Goal: Task Accomplishment & Management: Use online tool/utility

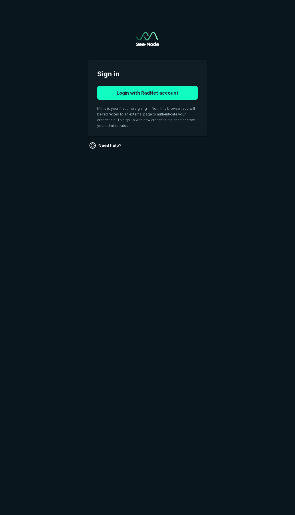
click at [153, 88] on button "Login with RadNet account" at bounding box center [147, 93] width 101 height 14
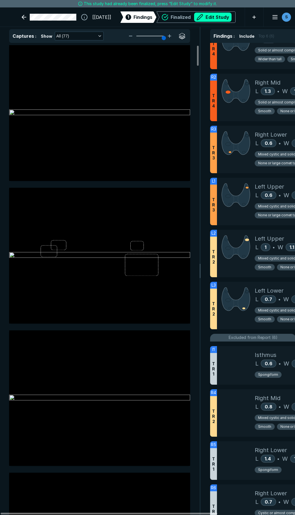
scroll to position [143, 0]
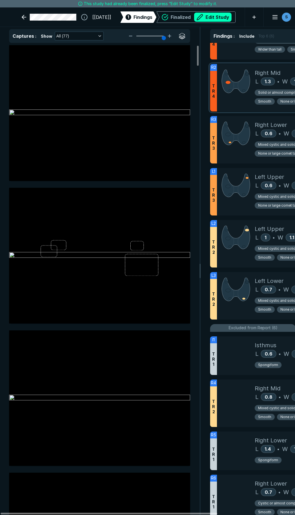
click at [228, 103] on div at bounding box center [236, 87] width 38 height 47
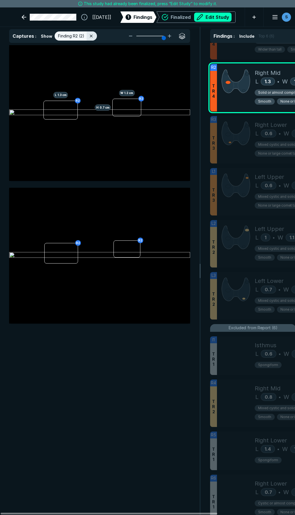
scroll to position [2786, 1539]
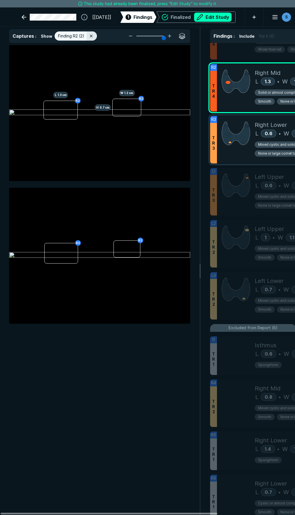
click at [229, 155] on div at bounding box center [236, 139] width 38 height 47
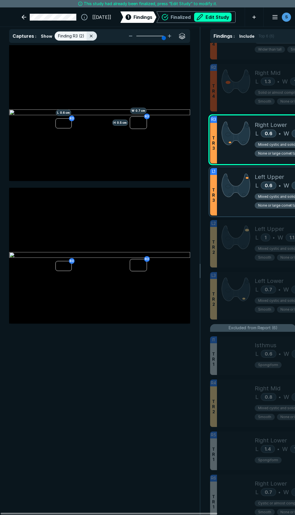
click at [230, 210] on div at bounding box center [236, 191] width 38 height 47
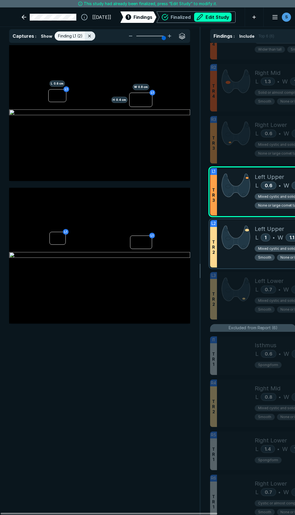
click at [245, 256] on div at bounding box center [236, 243] width 38 height 47
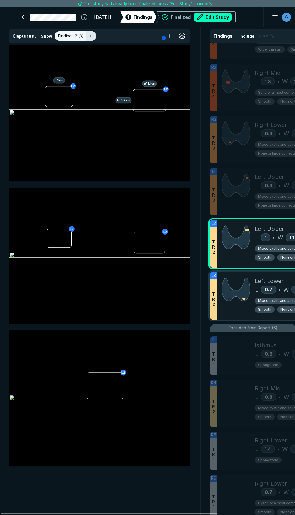
click at [232, 308] on div at bounding box center [236, 295] width 38 height 47
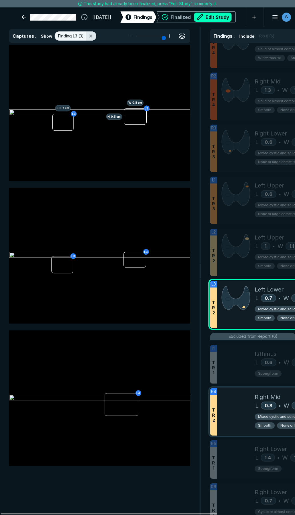
scroll to position [171, 0]
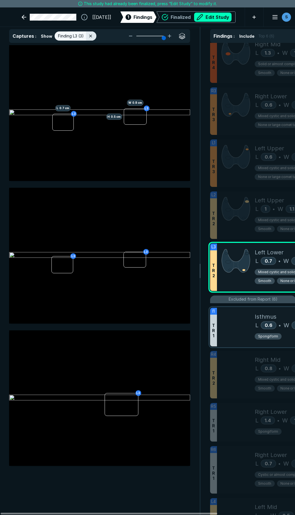
click at [228, 335] on div at bounding box center [236, 327] width 38 height 39
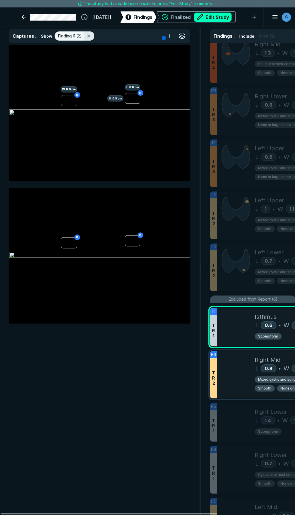
click at [239, 367] on div at bounding box center [236, 374] width 38 height 47
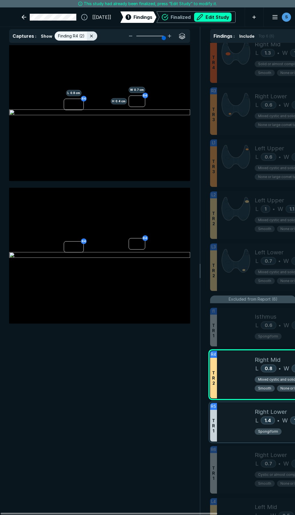
click at [248, 422] on div at bounding box center [236, 422] width 38 height 39
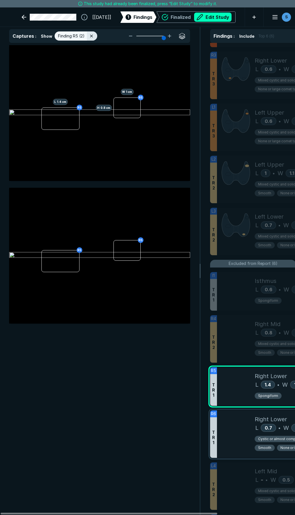
scroll to position [229, 0]
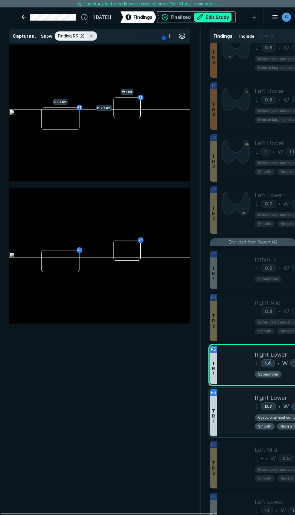
click at [234, 424] on div at bounding box center [236, 412] width 38 height 47
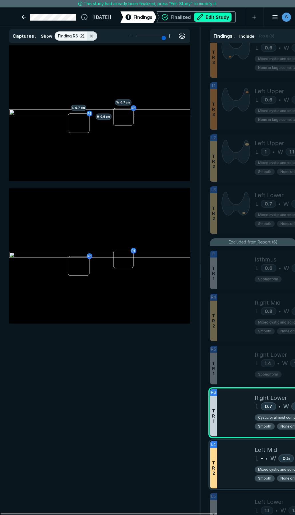
click at [230, 461] on div at bounding box center [236, 464] width 38 height 47
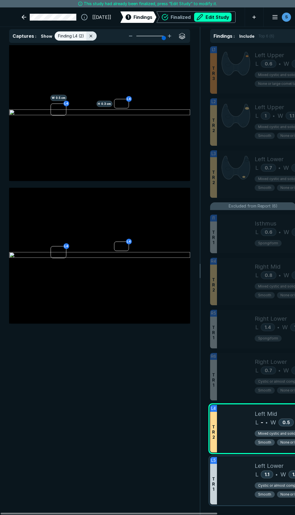
scroll to position [267, 0]
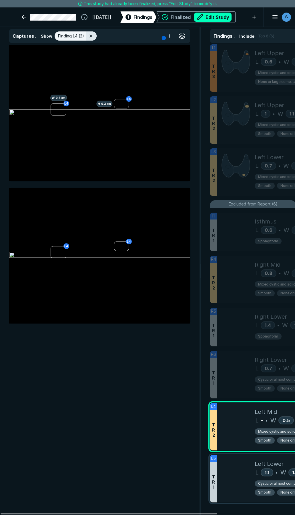
click at [235, 467] on div at bounding box center [236, 478] width 38 height 47
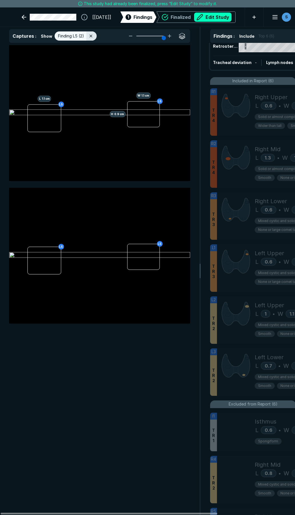
scroll to position [38, 0]
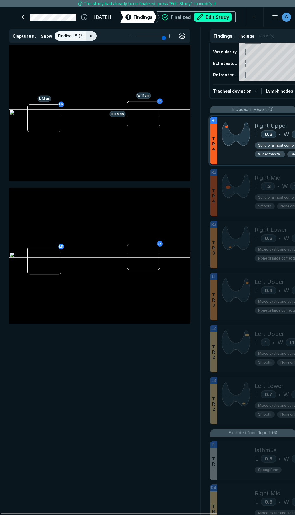
click at [230, 152] on div at bounding box center [236, 140] width 38 height 47
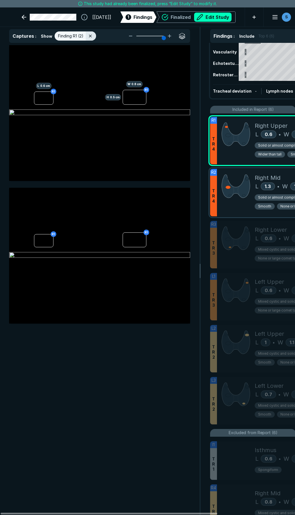
click at [239, 208] on div at bounding box center [236, 192] width 38 height 47
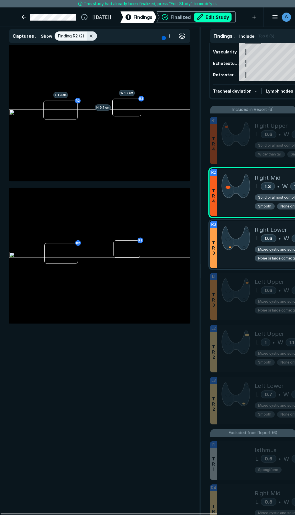
click at [241, 258] on div at bounding box center [236, 244] width 38 height 47
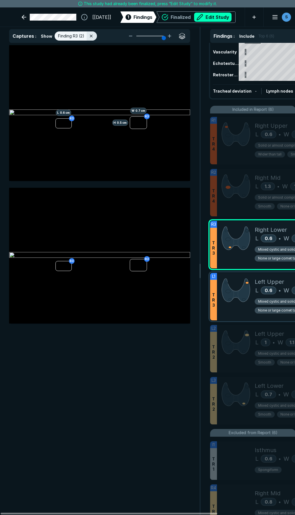
click at [233, 311] on div at bounding box center [236, 296] width 38 height 47
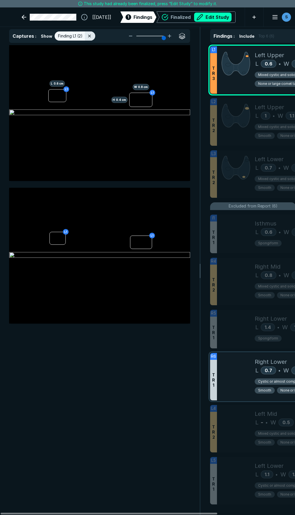
scroll to position [267, 0]
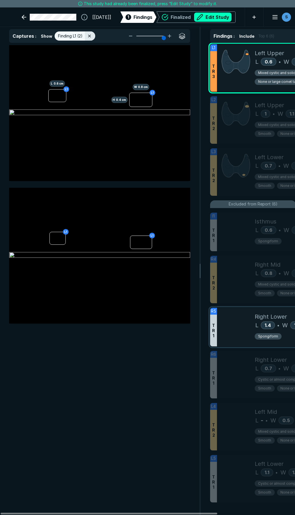
click at [226, 337] on div at bounding box center [236, 327] width 38 height 39
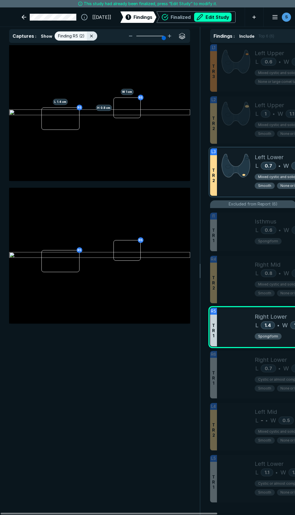
click at [232, 191] on div at bounding box center [236, 171] width 38 height 47
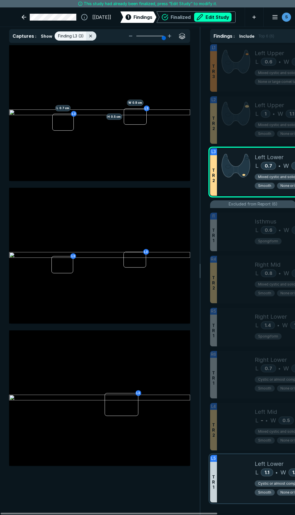
click at [245, 477] on div at bounding box center [236, 478] width 38 height 47
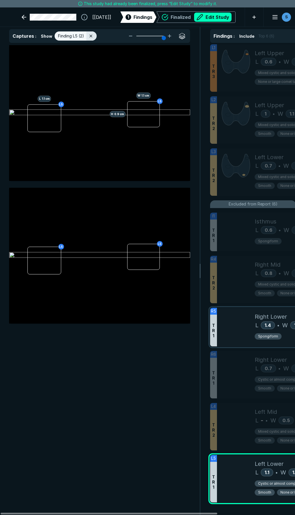
click at [247, 331] on div at bounding box center [236, 327] width 38 height 39
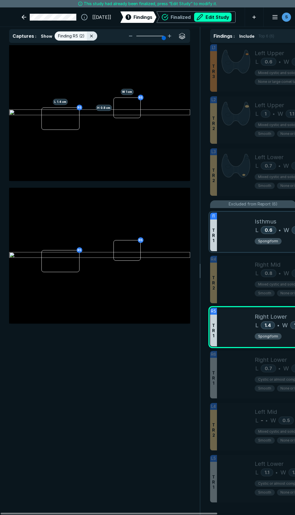
drag, startPoint x: 246, startPoint y: 328, endPoint x: 241, endPoint y: 237, distance: 91.8
click at [239, 213] on ul "R1 T R 4 Right Upper L 0.6 • W 0.8 • H 0.5 cm Solid or almost completely solid …" at bounding box center [300, 195] width 181 height 621
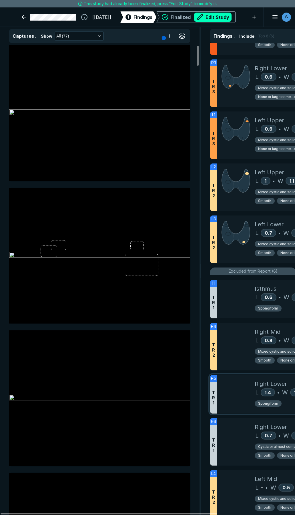
scroll to position [209, 0]
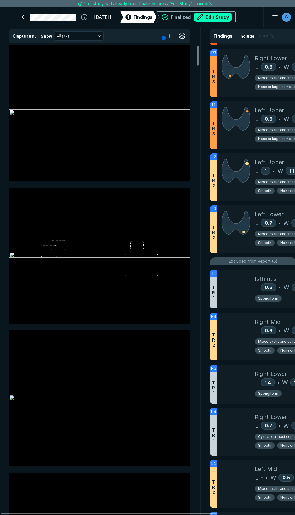
drag, startPoint x: 244, startPoint y: 384, endPoint x: 241, endPoint y: 258, distance: 126.1
click at [241, 258] on ul "R1 T R 4 Right Upper L 0.6 • W 0.8 • H 0.5 cm Solid or almost completely solid …" at bounding box center [300, 252] width 181 height 621
click at [195, 18] on button "Edit Study" at bounding box center [212, 17] width 37 height 9
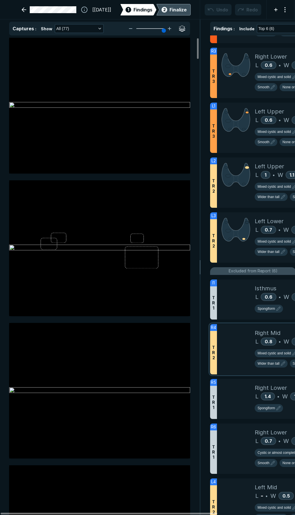
scroll to position [2952, 2061]
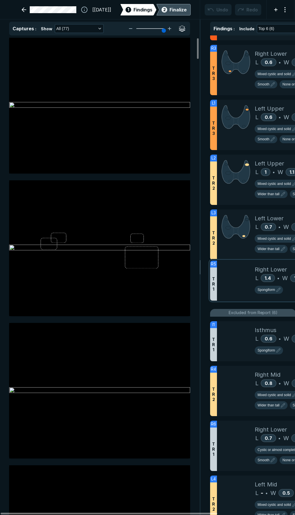
drag, startPoint x: 215, startPoint y: 400, endPoint x: 219, endPoint y: 285, distance: 115.5
click at [219, 285] on div "R5 T R 1 Right Lower L 1.4 • W 1 • H 0.8 cm Spongiform" at bounding box center [300, 281] width 181 height 40
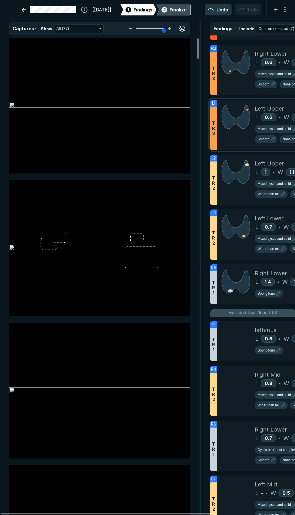
click at [231, 141] on div at bounding box center [236, 125] width 38 height 50
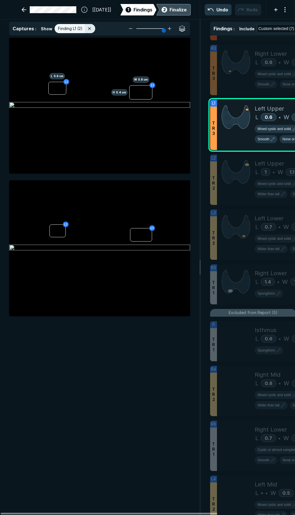
scroll to position [2819, 1539]
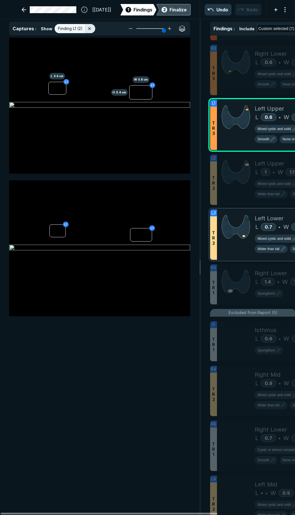
click at [239, 255] on div at bounding box center [236, 234] width 38 height 50
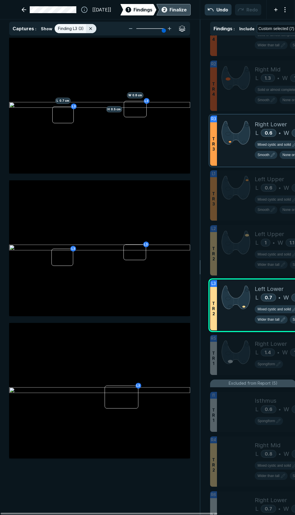
scroll to position [127, 0]
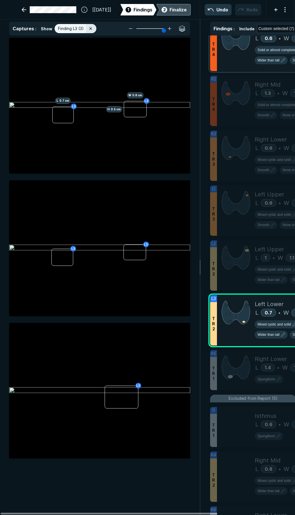
click at [237, 69] on div at bounding box center [236, 46] width 38 height 50
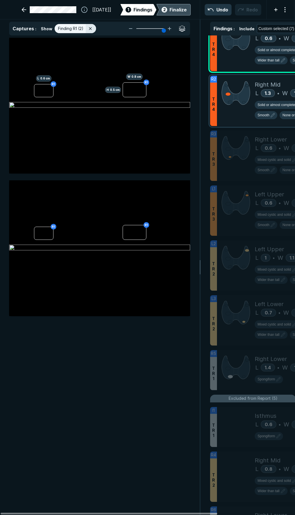
drag, startPoint x: 237, startPoint y: 115, endPoint x: 237, endPoint y: 119, distance: 3.1
click at [237, 116] on div at bounding box center [236, 101] width 38 height 50
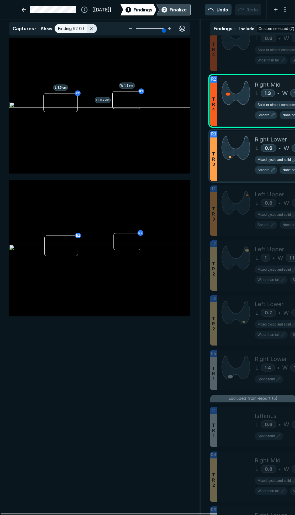
click at [236, 176] on div at bounding box center [236, 156] width 38 height 50
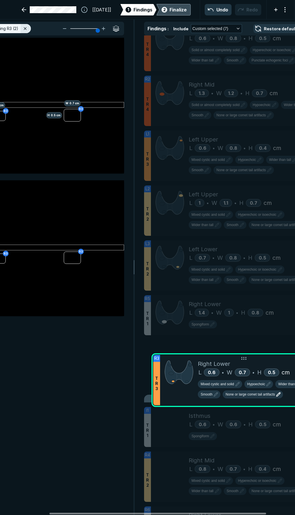
scroll to position [0, 67]
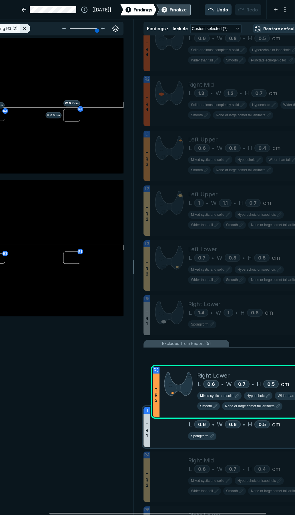
drag, startPoint x: 235, startPoint y: 173, endPoint x: 214, endPoint y: 408, distance: 235.5
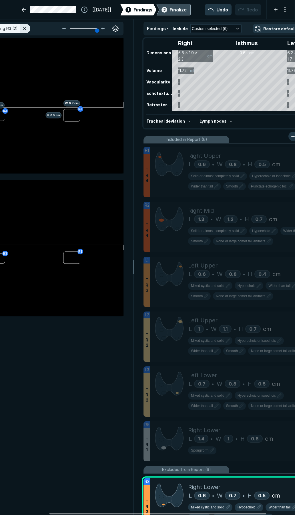
scroll to position [0, 0]
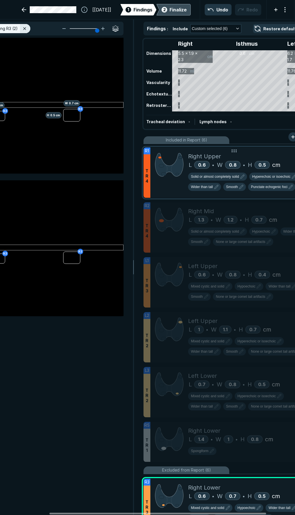
click at [161, 192] on div at bounding box center [169, 172] width 38 height 50
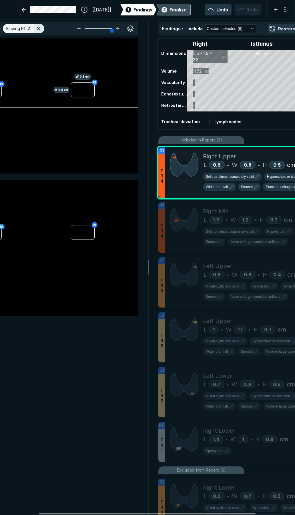
drag, startPoint x: 70, startPoint y: 514, endPoint x: 58, endPoint y: 510, distance: 12.2
click at [58, 513] on div at bounding box center [147, 514] width 217 height 2
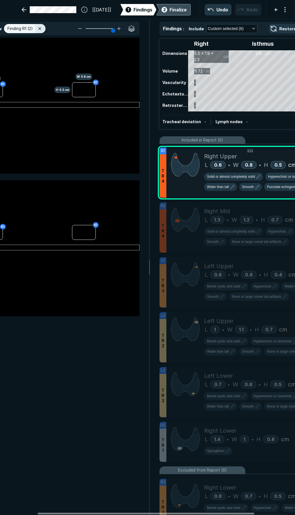
click at [285, 181] on button "Hyperechoic or isoechoic" at bounding box center [289, 177] width 49 height 8
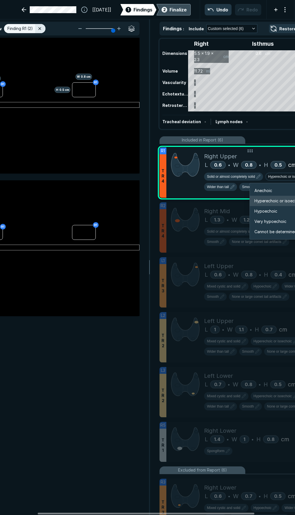
scroll to position [954, 1024]
click at [268, 210] on span "Hypoechoic" at bounding box center [265, 211] width 23 height 6
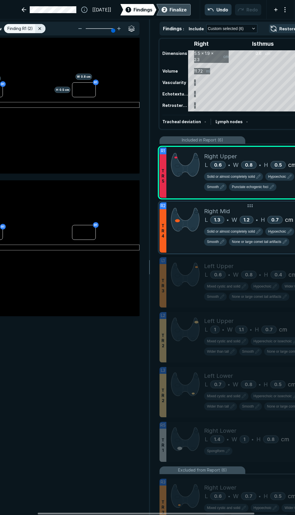
click at [189, 244] on div at bounding box center [185, 227] width 38 height 50
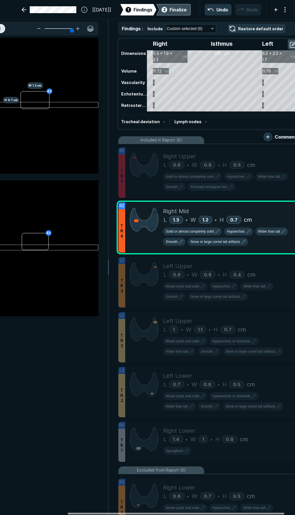
scroll to position [0, 91]
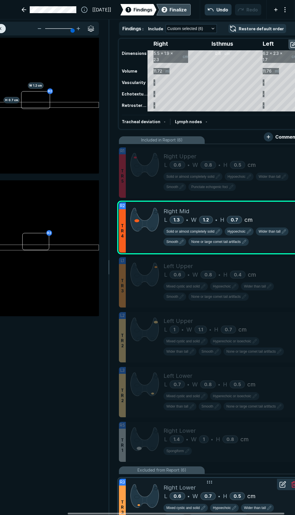
drag, startPoint x: 240, startPoint y: 513, endPoint x: 269, endPoint y: 503, distance: 29.9
click at [270, 513] on div at bounding box center [176, 514] width 217 height 2
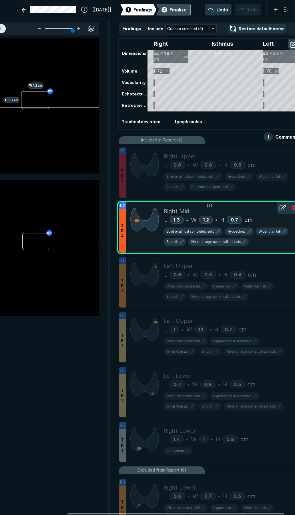
click at [178, 247] on div "Solid or almost completely solid Hypoechoic Wider than tall Smooth None or larg…" at bounding box center [229, 237] width 132 height 21
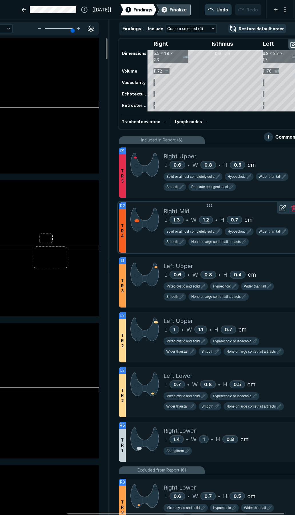
scroll to position [2819, 1539]
click at [179, 245] on button "Smooth" at bounding box center [174, 242] width 23 height 8
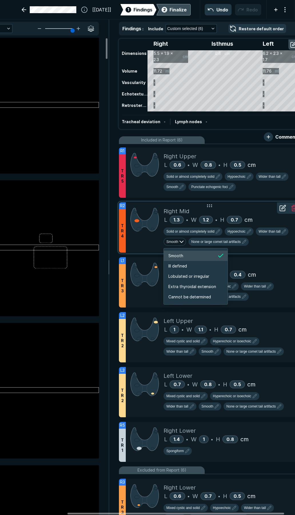
scroll to position [954, 1016]
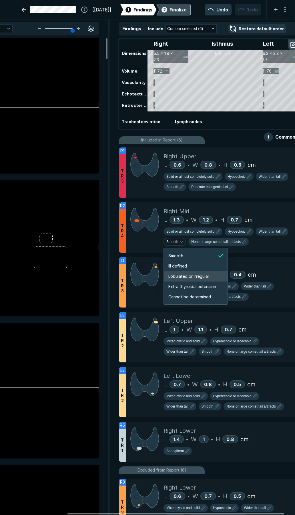
click at [181, 277] on span "Lobulated or irregular" at bounding box center [188, 276] width 41 height 6
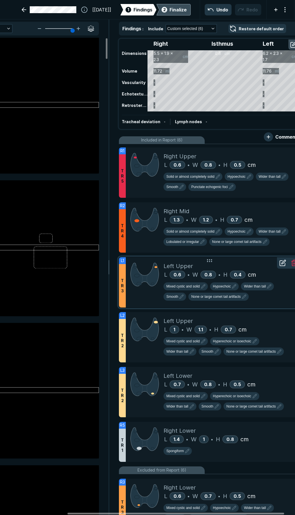
click at [150, 303] on div at bounding box center [145, 282] width 38 height 50
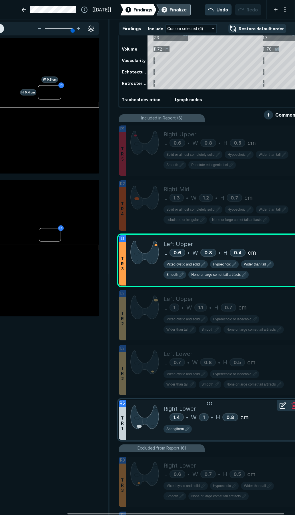
scroll to position [0, 0]
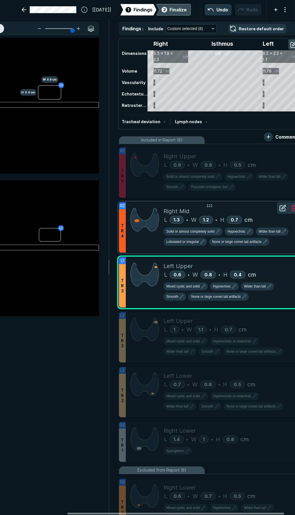
click at [156, 245] on div at bounding box center [145, 227] width 38 height 50
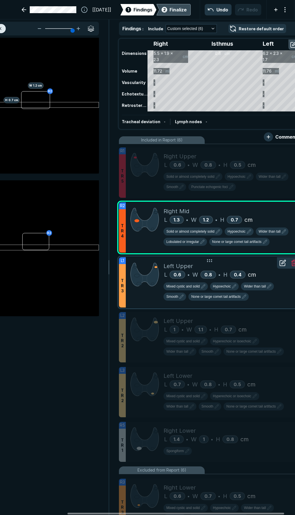
click at [151, 302] on div at bounding box center [145, 282] width 38 height 50
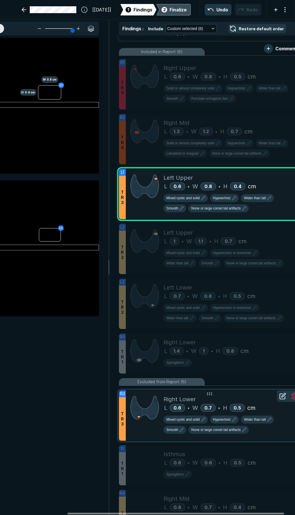
scroll to position [114, 0]
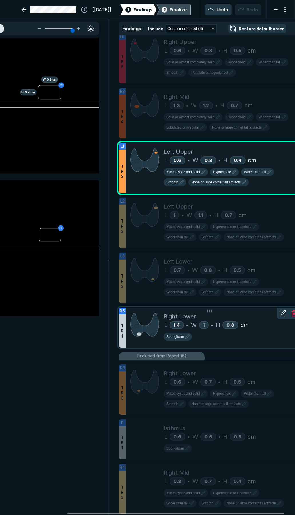
click at [154, 346] on div at bounding box center [145, 327] width 38 height 40
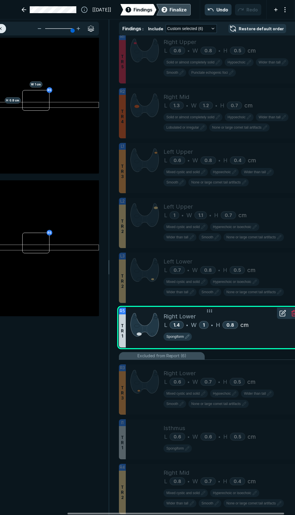
click at [283, 314] on icon at bounding box center [283, 312] width 4 height 4
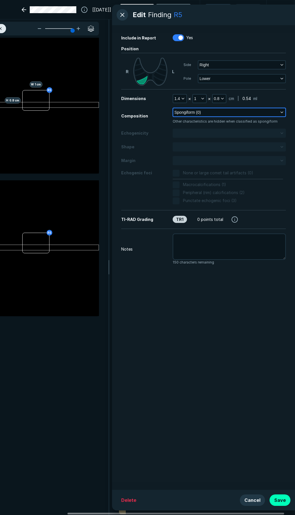
click at [196, 115] on span "Spongiform (0)" at bounding box center [187, 112] width 27 height 6
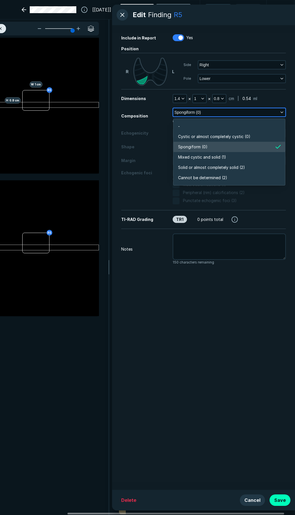
scroll to position [1000, 1236]
click at [198, 158] on span "Mixed cystic and solid (1)" at bounding box center [202, 157] width 48 height 6
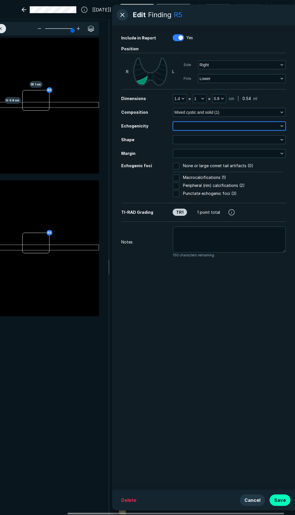
click at [184, 128] on button "button" at bounding box center [229, 126] width 112 height 8
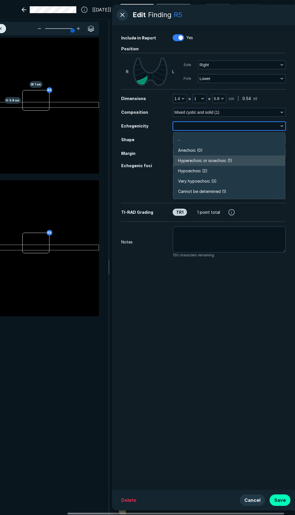
click at [190, 164] on li "Hyperechoic or isoechoic (1)" at bounding box center [228, 160] width 111 height 10
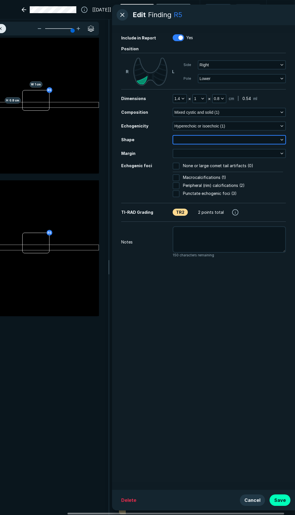
click at [191, 142] on button "button" at bounding box center [229, 140] width 112 height 8
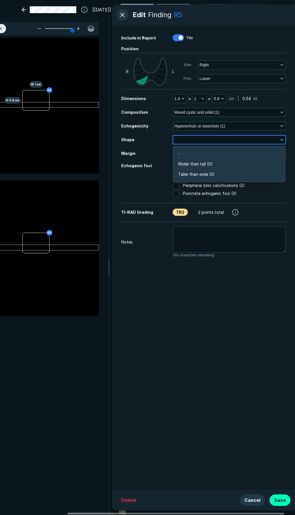
scroll to position [861, 1236]
click at [189, 165] on span "Wider than tall (0)" at bounding box center [195, 164] width 35 height 6
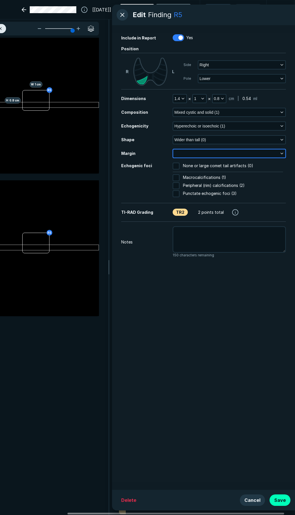
click at [188, 153] on button "button" at bounding box center [229, 153] width 112 height 8
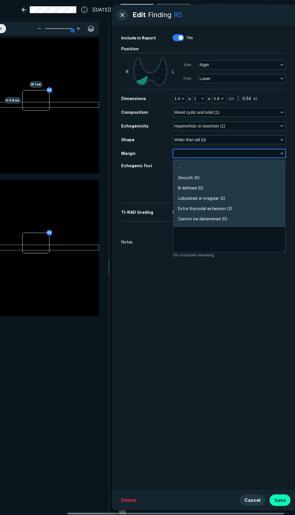
scroll to position [1000, 1236]
click at [190, 177] on span "Smooth (0)" at bounding box center [189, 178] width 22 height 6
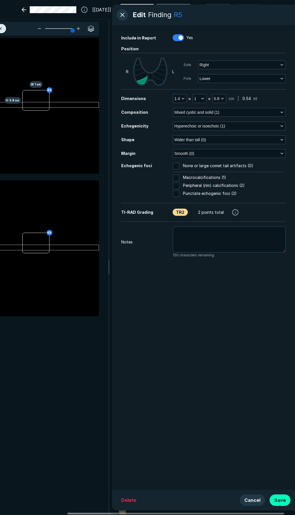
drag, startPoint x: 278, startPoint y: 500, endPoint x: 276, endPoint y: 496, distance: 4.8
click at [277, 500] on button "Save" at bounding box center [279, 499] width 21 height 11
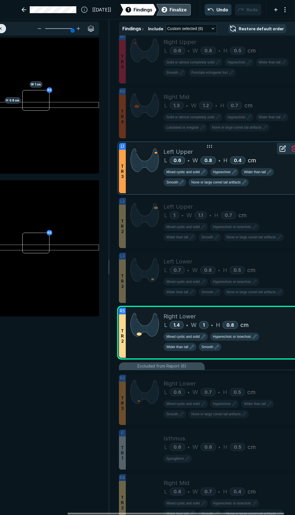
click at [147, 182] on div at bounding box center [145, 168] width 38 height 50
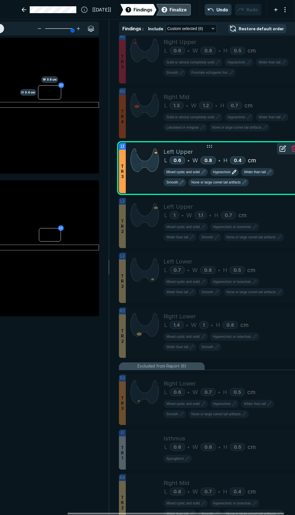
click at [221, 176] on button "Hypoechoic" at bounding box center [224, 172] width 29 height 8
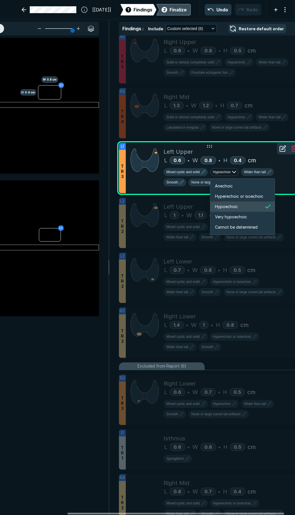
scroll to position [954, 1024]
click at [223, 194] on span "Hyperechoic or isoechoic" at bounding box center [239, 196] width 48 height 6
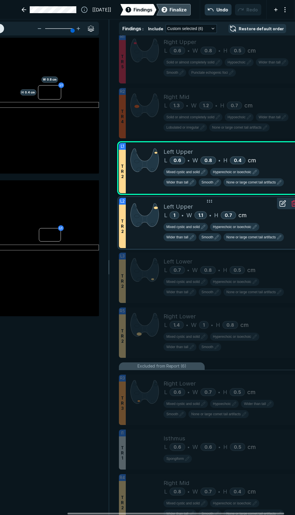
click at [152, 236] on div at bounding box center [145, 223] width 38 height 50
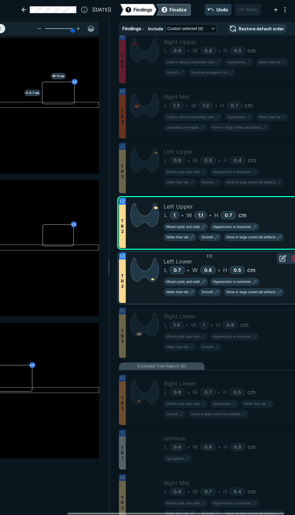
click at [159, 297] on div at bounding box center [145, 278] width 38 height 50
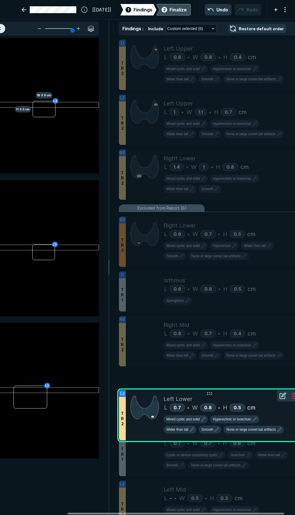
scroll to position [221, 0]
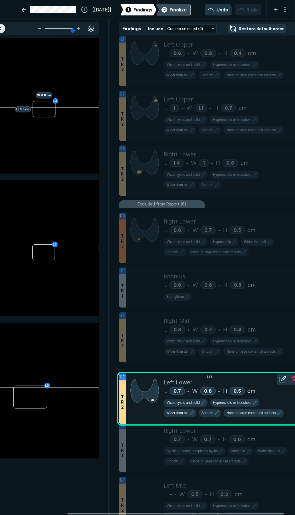
drag, startPoint x: 145, startPoint y: 297, endPoint x: 145, endPoint y: 412, distance: 115.4
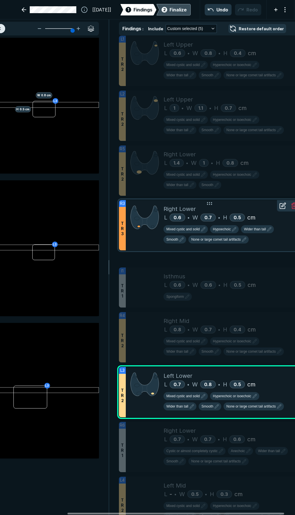
drag, startPoint x: 153, startPoint y: 255, endPoint x: 154, endPoint y: 243, distance: 12.6
click at [154, 243] on div at bounding box center [145, 225] width 38 height 50
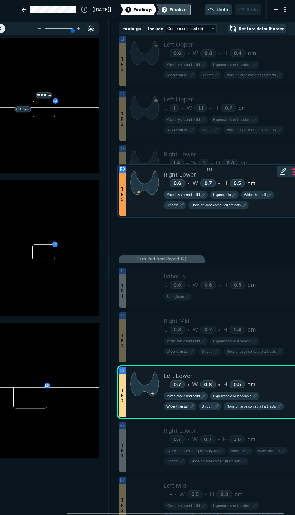
drag, startPoint x: 143, startPoint y: 249, endPoint x: 156, endPoint y: 202, distance: 48.4
click at [156, 202] on div at bounding box center [145, 191] width 38 height 50
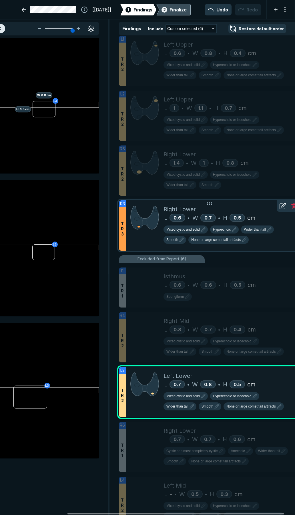
click at [149, 235] on div at bounding box center [145, 225] width 38 height 50
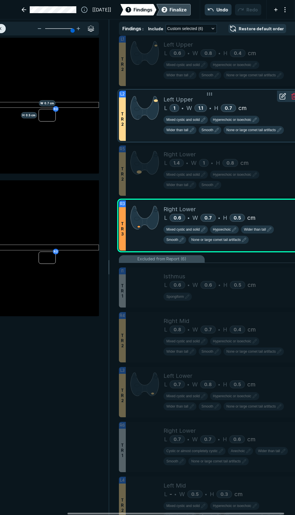
click at [152, 137] on div at bounding box center [145, 116] width 38 height 50
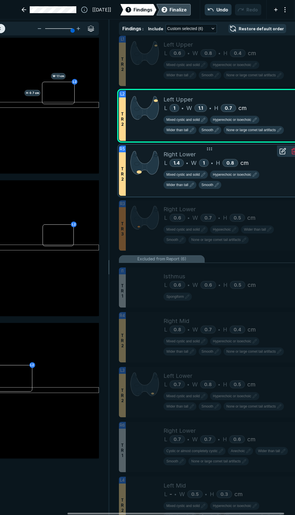
click at [151, 187] on div at bounding box center [145, 170] width 38 height 50
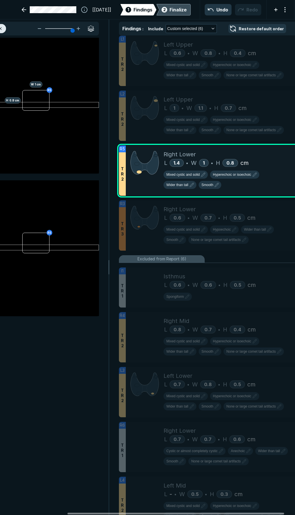
click at [164, 14] on div "2 Finalize" at bounding box center [173, 9] width 26 height 11
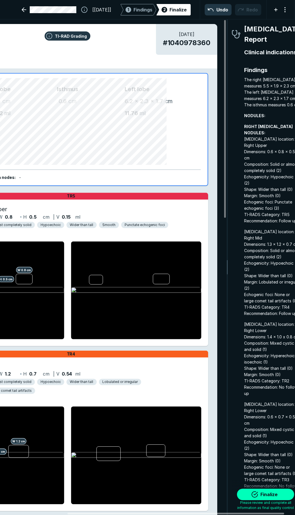
scroll to position [2931, 1033]
click at [271, 496] on button "Finalize" at bounding box center [265, 494] width 57 height 11
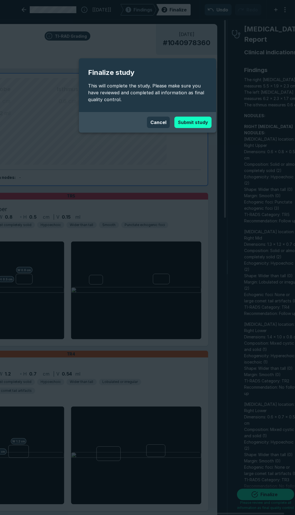
click at [183, 125] on button "Submit study" at bounding box center [192, 122] width 37 height 11
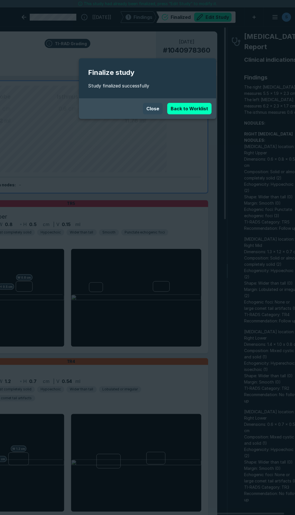
click at [152, 109] on button "Close" at bounding box center [153, 108] width 20 height 11
